Goal: Navigation & Orientation: Find specific page/section

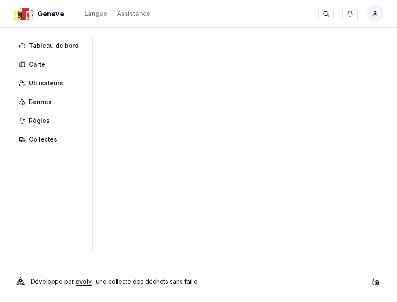
click at [298, 2] on div "Geneve Langue Assistance recherche ... recherche ... Ctrl+ K Farid El Hadj" at bounding box center [198, 13] width 397 height 27
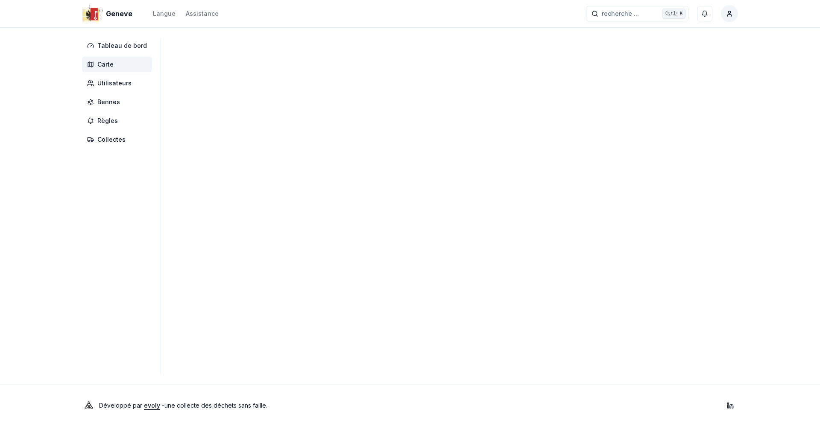
click at [109, 68] on span "Carte" at bounding box center [105, 64] width 16 height 9
click at [121, 44] on span "Tableau de bord" at bounding box center [122, 45] width 50 height 9
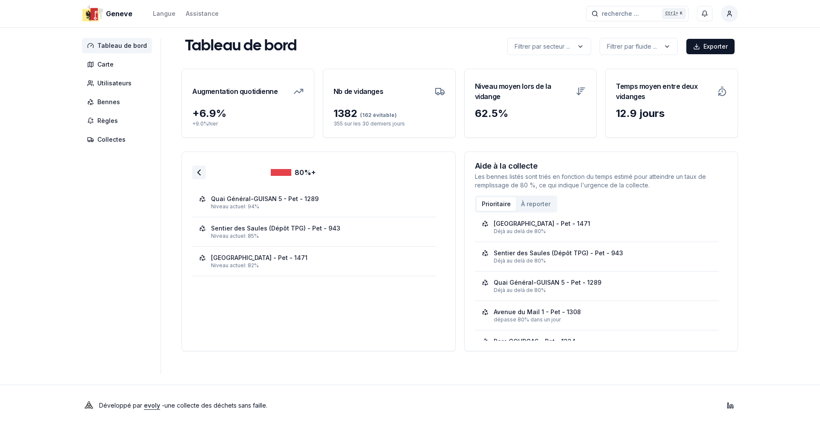
click at [194, 172] on icon at bounding box center [199, 172] width 10 height 10
click at [196, 173] on icon at bounding box center [199, 172] width 10 height 10
click at [197, 175] on icon at bounding box center [199, 172] width 10 height 10
click at [194, 175] on icon at bounding box center [199, 172] width 10 height 10
click at [196, 180] on div "60-80%" at bounding box center [318, 177] width 253 height 22
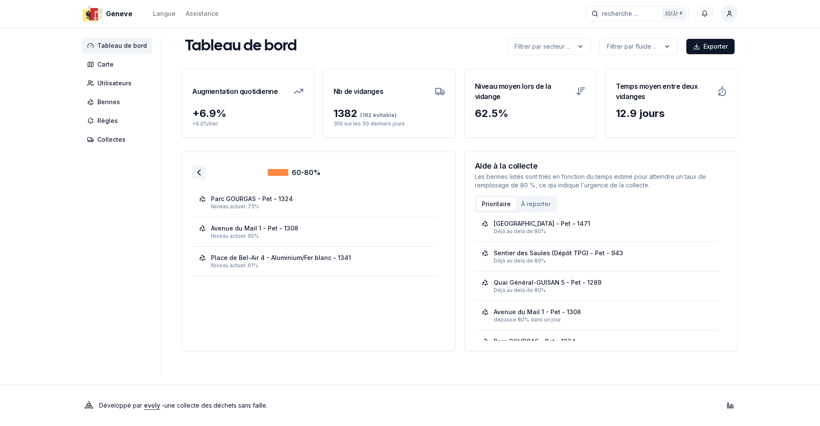
click at [197, 175] on icon at bounding box center [199, 172] width 10 height 10
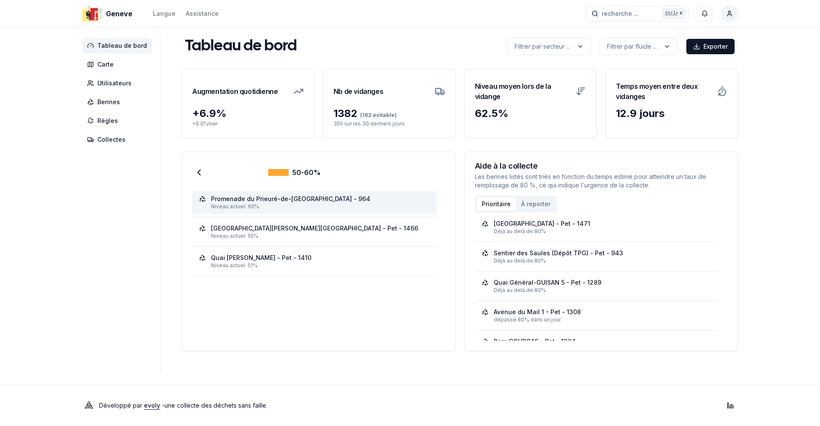
click at [294, 205] on div "Niveau actuel: 60%" at bounding box center [320, 206] width 219 height 7
click at [104, 49] on span "Tableau de bord" at bounding box center [122, 45] width 50 height 9
click at [110, 61] on span "Carte" at bounding box center [105, 64] width 16 height 9
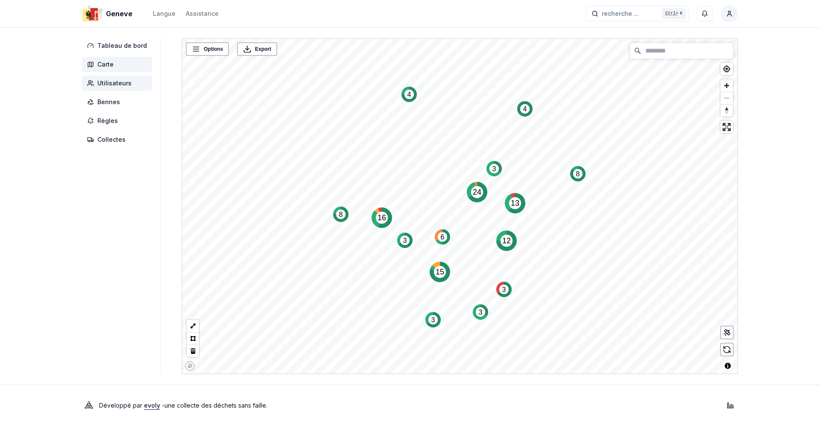
click at [119, 81] on span "Utilisateurs" at bounding box center [114, 83] width 34 height 9
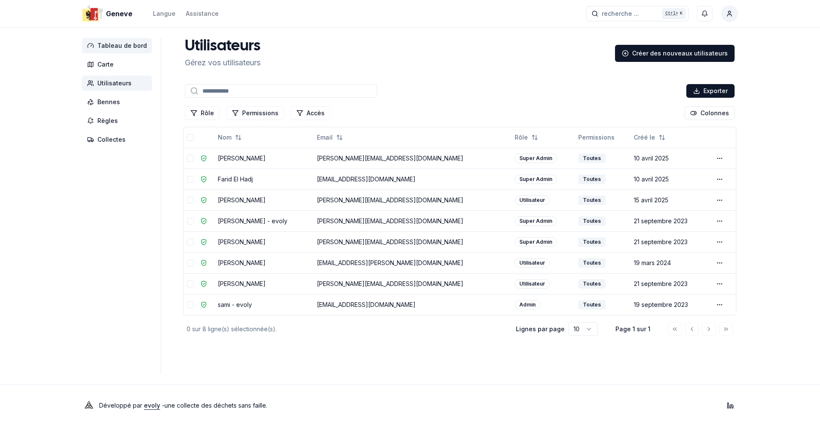
click at [120, 42] on span "Tableau de bord" at bounding box center [122, 45] width 50 height 9
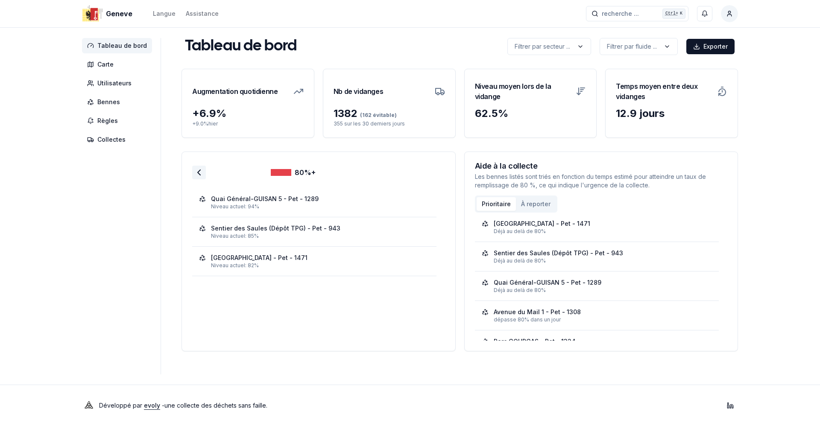
click at [194, 169] on icon at bounding box center [199, 172] width 10 height 10
click at [198, 175] on polyline at bounding box center [199, 172] width 3 height 5
click at [199, 173] on icon at bounding box center [199, 172] width 10 height 10
click at [194, 176] on icon at bounding box center [199, 172] width 10 height 10
click at [192, 170] on div at bounding box center [199, 173] width 14 height 14
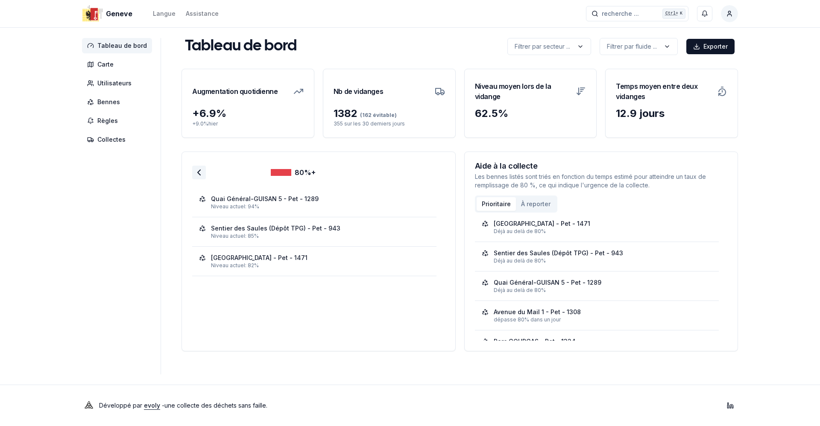
click at [198, 171] on polyline at bounding box center [199, 172] width 3 height 5
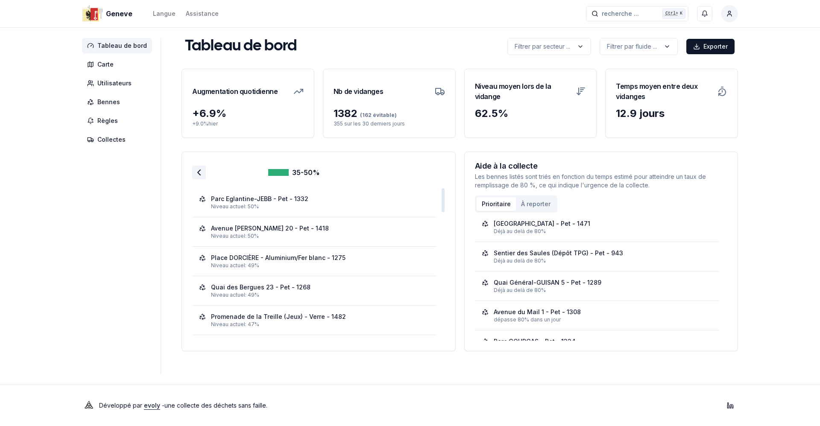
click at [194, 172] on icon at bounding box center [199, 172] width 10 height 10
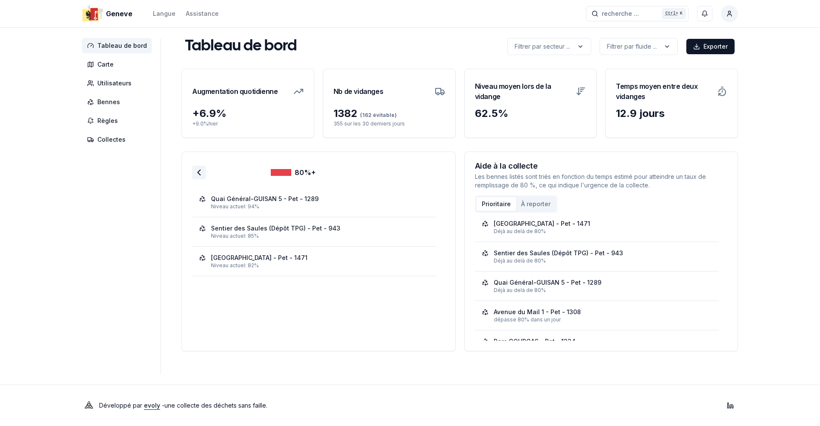
click at [197, 174] on icon at bounding box center [199, 172] width 10 height 10
click at [195, 174] on icon at bounding box center [199, 172] width 10 height 10
click at [194, 172] on icon at bounding box center [199, 172] width 10 height 10
click at [198, 174] on icon at bounding box center [199, 172] width 10 height 10
click at [194, 172] on icon at bounding box center [199, 172] width 10 height 10
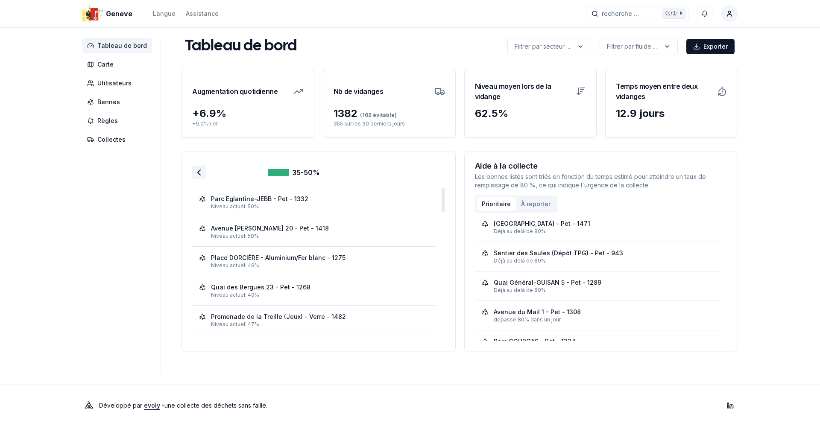
click at [198, 174] on polyline at bounding box center [199, 172] width 3 height 5
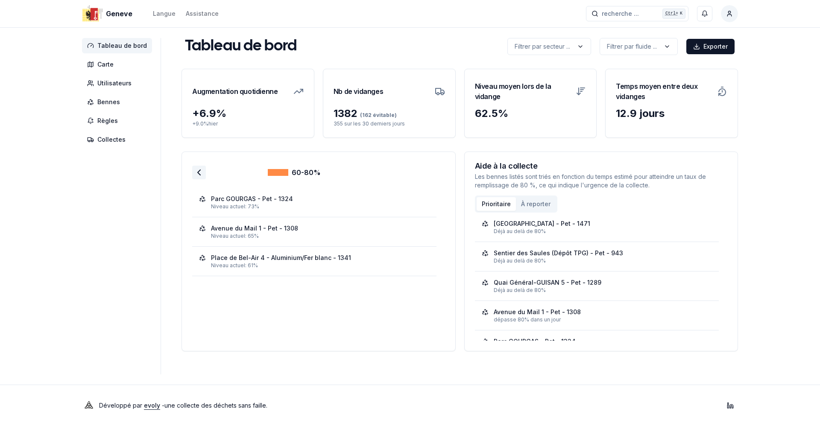
click at [194, 174] on icon at bounding box center [199, 172] width 10 height 10
click at [194, 176] on icon at bounding box center [199, 172] width 10 height 10
click at [199, 171] on icon at bounding box center [199, 172] width 10 height 10
click at [196, 173] on icon at bounding box center [199, 172] width 10 height 10
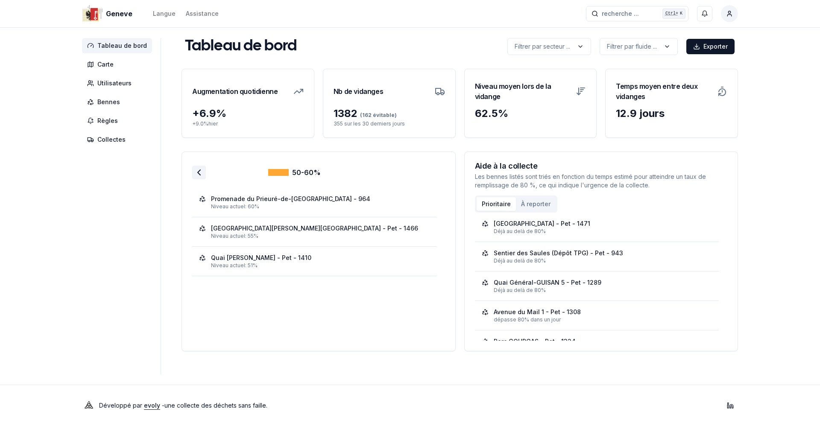
click at [194, 175] on icon at bounding box center [199, 172] width 10 height 10
click at [199, 172] on icon at bounding box center [199, 172] width 10 height 10
click at [197, 176] on icon at bounding box center [199, 172] width 10 height 10
click at [194, 176] on icon at bounding box center [199, 172] width 10 height 10
click at [198, 174] on polyline at bounding box center [199, 172] width 3 height 5
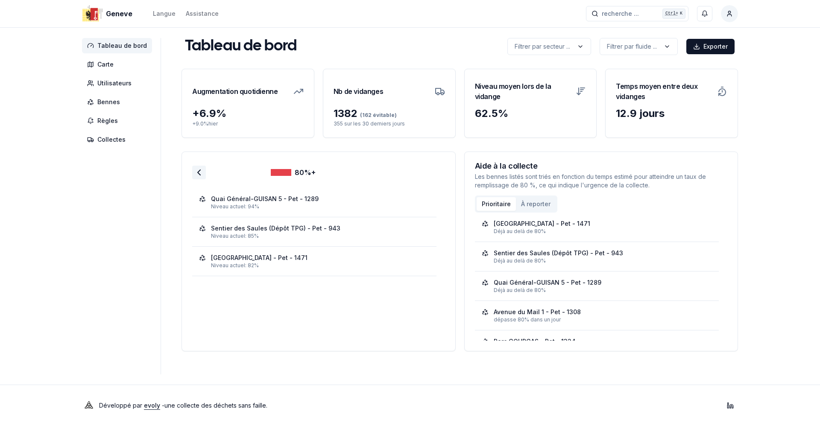
click at [196, 173] on icon at bounding box center [199, 172] width 10 height 10
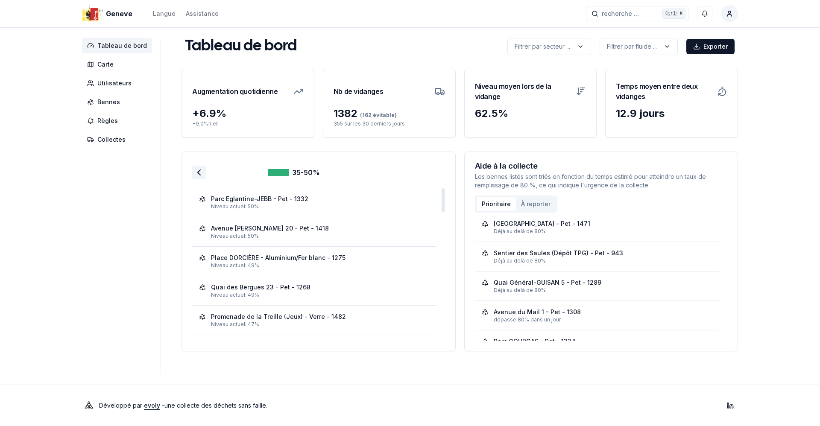
click at [194, 172] on icon at bounding box center [199, 172] width 10 height 10
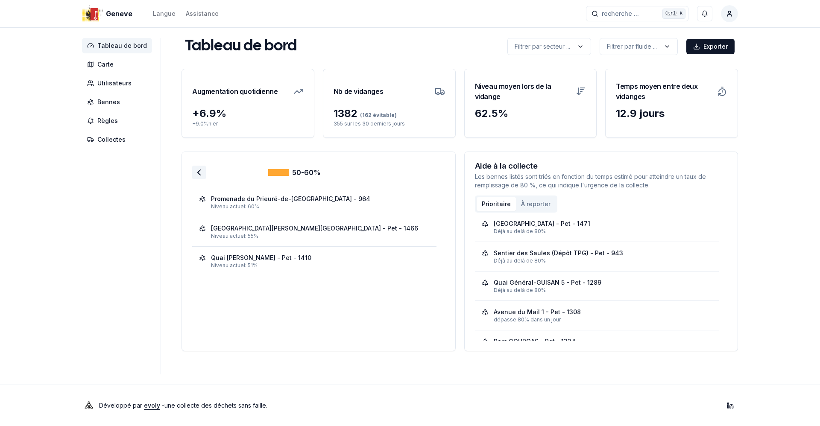
click at [196, 173] on icon at bounding box center [199, 172] width 10 height 10
click at [201, 177] on icon at bounding box center [199, 172] width 10 height 10
click at [197, 176] on icon at bounding box center [199, 172] width 10 height 10
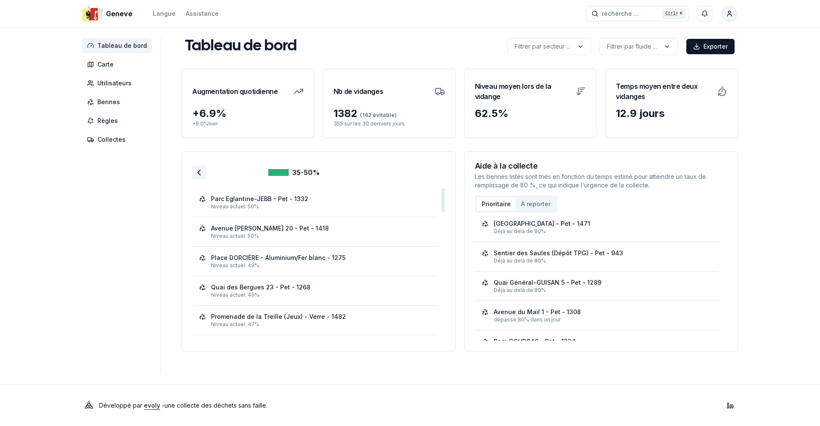
click at [194, 173] on icon at bounding box center [199, 172] width 10 height 10
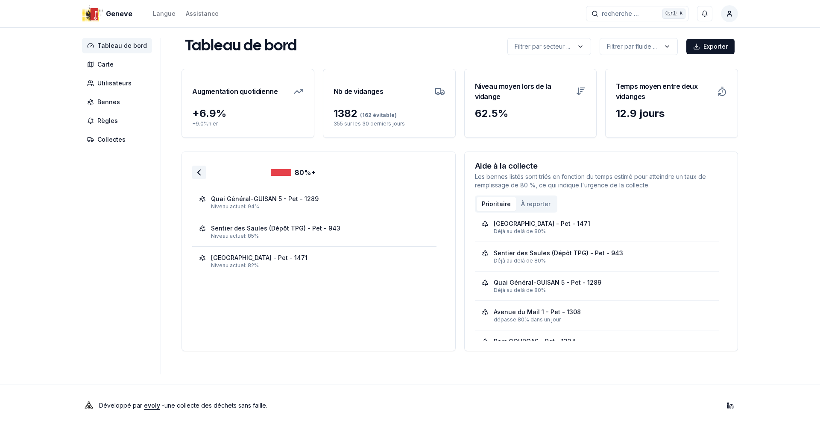
click at [199, 175] on icon at bounding box center [199, 172] width 10 height 10
click at [194, 175] on icon at bounding box center [199, 172] width 10 height 10
click at [198, 171] on polyline at bounding box center [199, 172] width 3 height 5
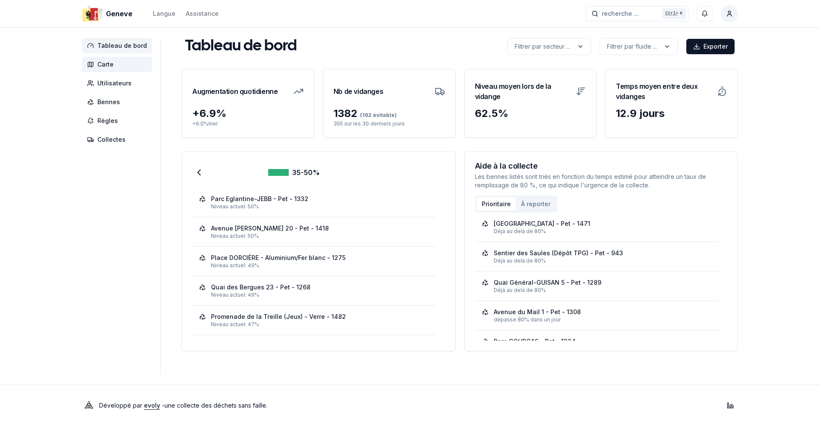
click at [108, 61] on span "Carte" at bounding box center [105, 64] width 16 height 9
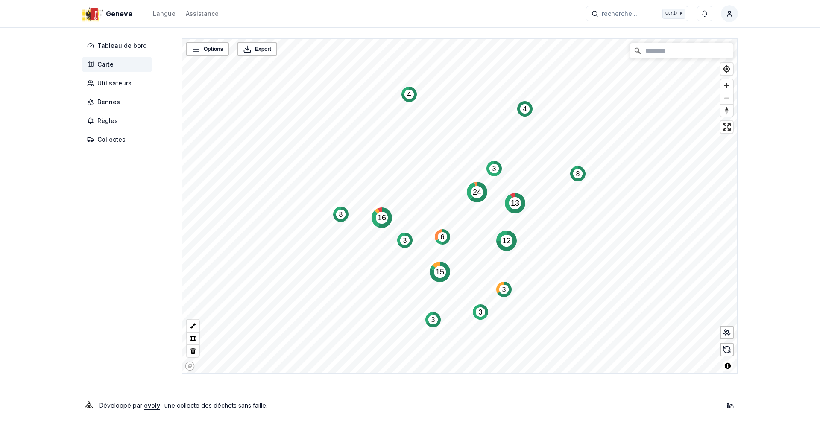
click at [118, 317] on aside "Tableau de bord Carte Utilisateurs Bennes Règles Collectes" at bounding box center [121, 206] width 79 height 336
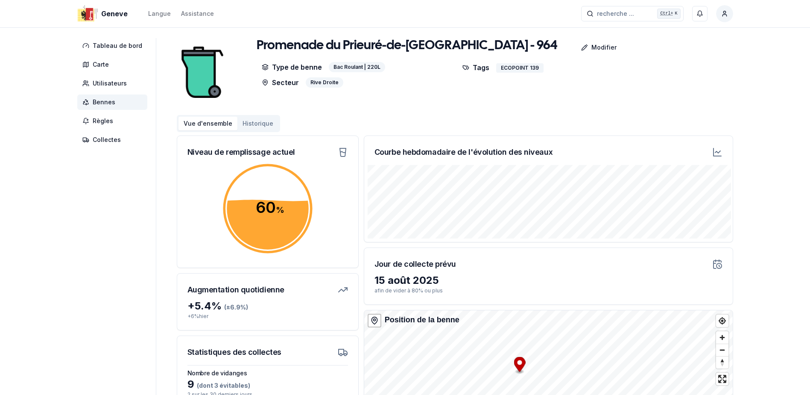
click at [386, 97] on div "Promenade du Prieuré-de-Saint-Jean - Verre - 964 Modifier Type de benne Bac Rou…" at bounding box center [455, 72] width 556 height 68
click at [104, 66] on span "Carte" at bounding box center [101, 64] width 16 height 9
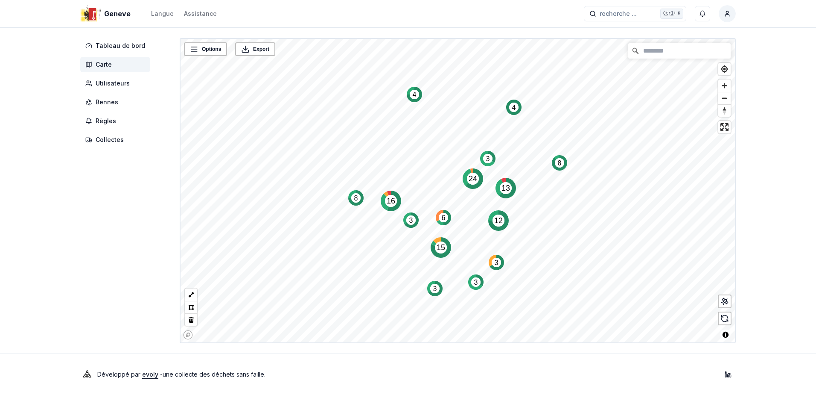
click at [497, 179] on icon "13" at bounding box center [506, 188] width 20 height 20
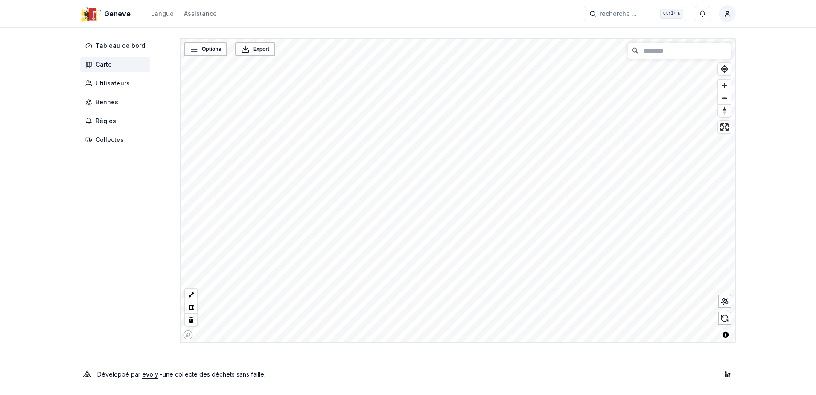
click at [98, 67] on span "Carte" at bounding box center [104, 64] width 16 height 9
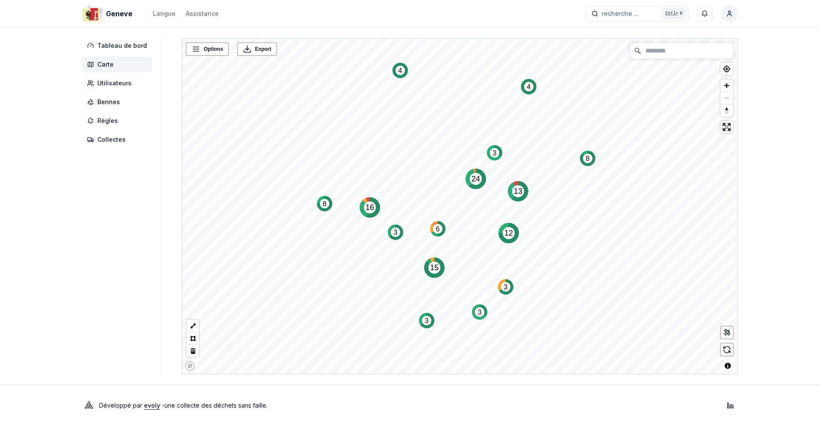
click at [97, 233] on aside "Tableau de bord Carte Utilisateurs Bennes Règles Collectes" at bounding box center [121, 206] width 79 height 336
